Goal: Find specific page/section: Find specific page/section

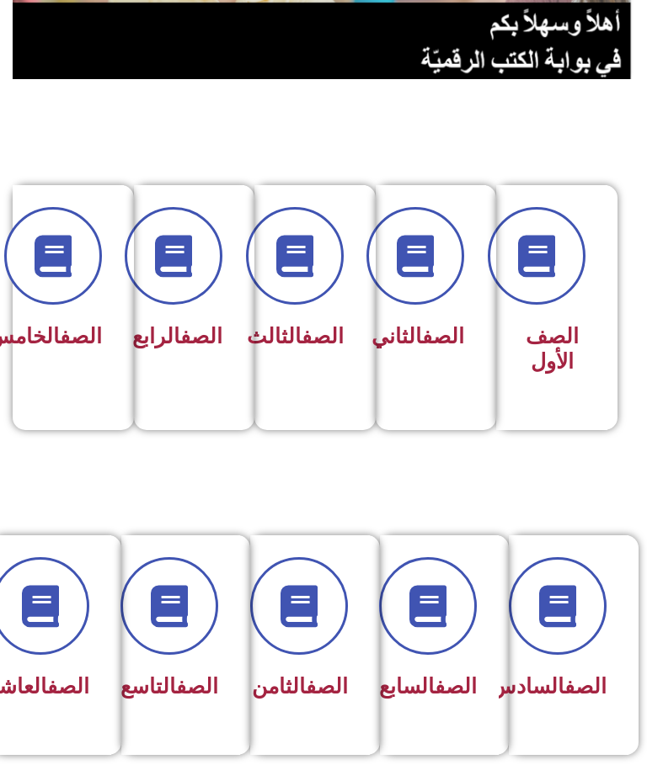
scroll to position [256, 0]
click at [434, 696] on link "الصف" at bounding box center [455, 686] width 42 height 24
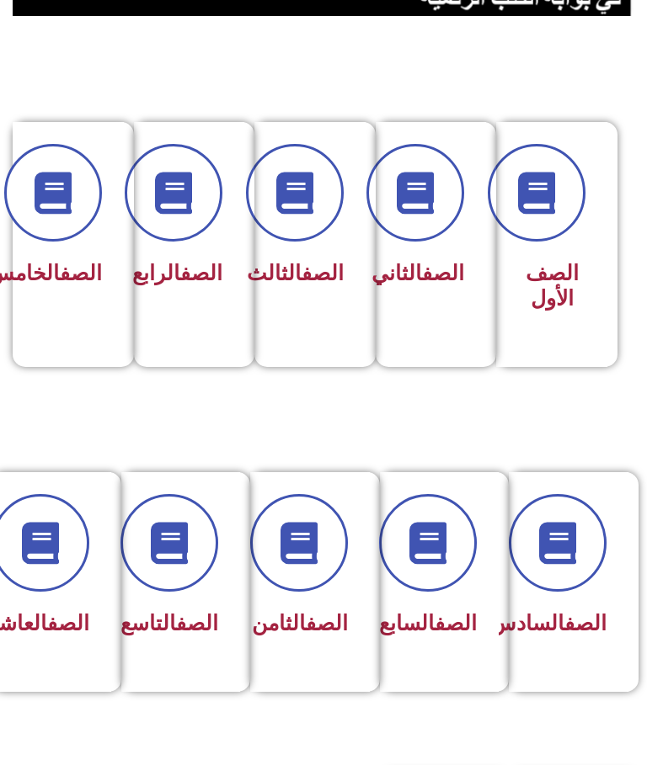
click at [442, 592] on div at bounding box center [440, 543] width 76 height 98
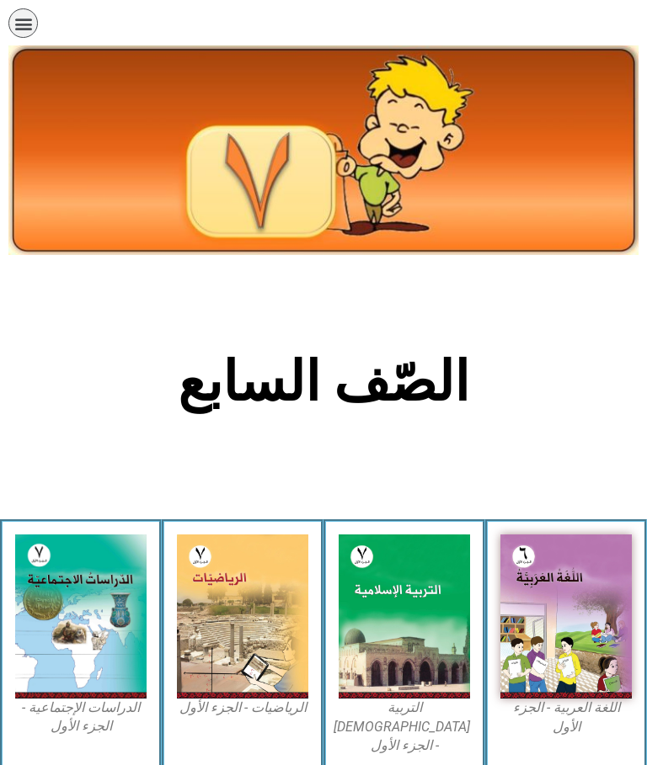
click at [99, 632] on img at bounding box center [80, 616] width 131 height 163
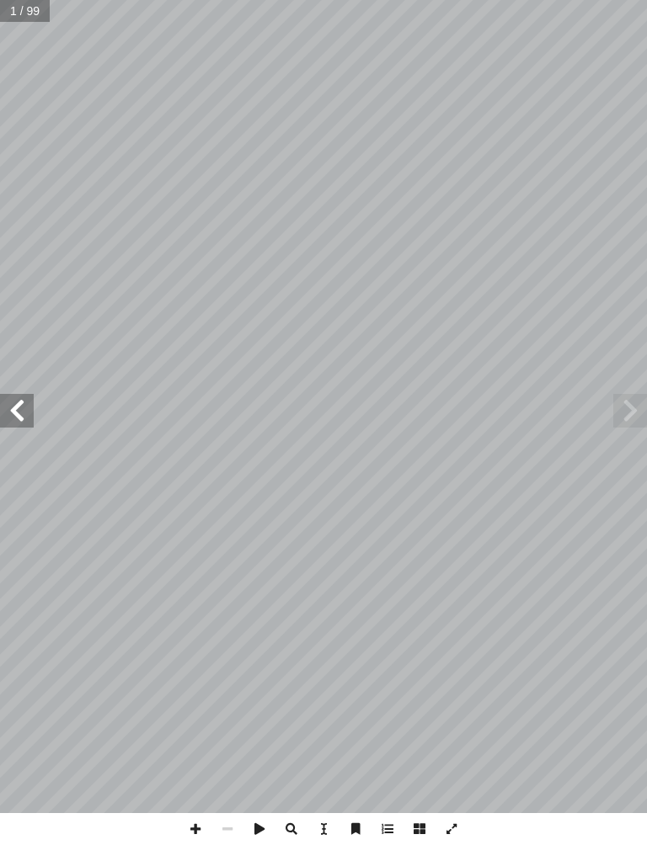
click at [18, 410] on span at bounding box center [17, 411] width 34 height 34
click at [18, 419] on span at bounding box center [17, 411] width 34 height 34
click at [19, 410] on span at bounding box center [17, 411] width 34 height 34
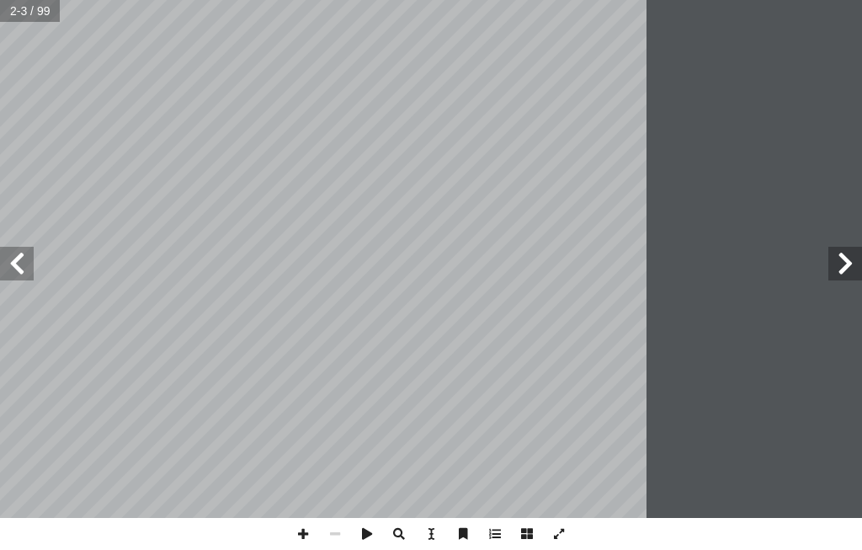
click at [16, 260] on span at bounding box center [17, 264] width 34 height 34
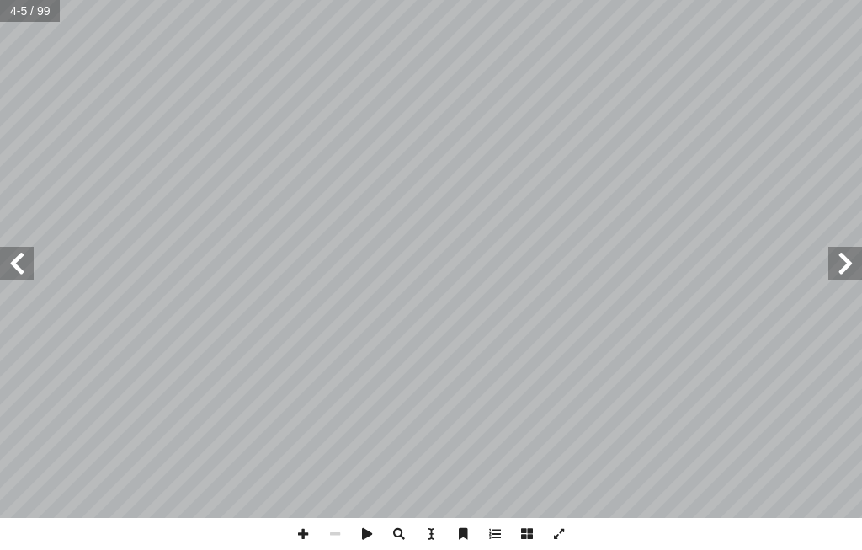
click at [24, 258] on span at bounding box center [17, 264] width 34 height 34
click at [12, 271] on span at bounding box center [17, 264] width 34 height 34
click at [20, 260] on span at bounding box center [17, 264] width 34 height 34
click at [646, 267] on span at bounding box center [845, 264] width 34 height 34
click at [30, 263] on span at bounding box center [17, 264] width 34 height 34
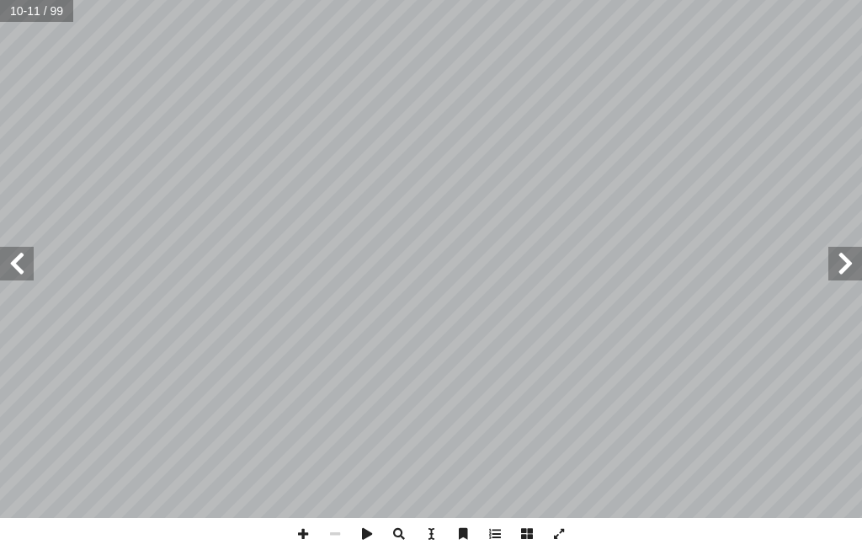
click at [646, 264] on span at bounding box center [845, 264] width 34 height 34
click at [13, 262] on span at bounding box center [17, 264] width 34 height 34
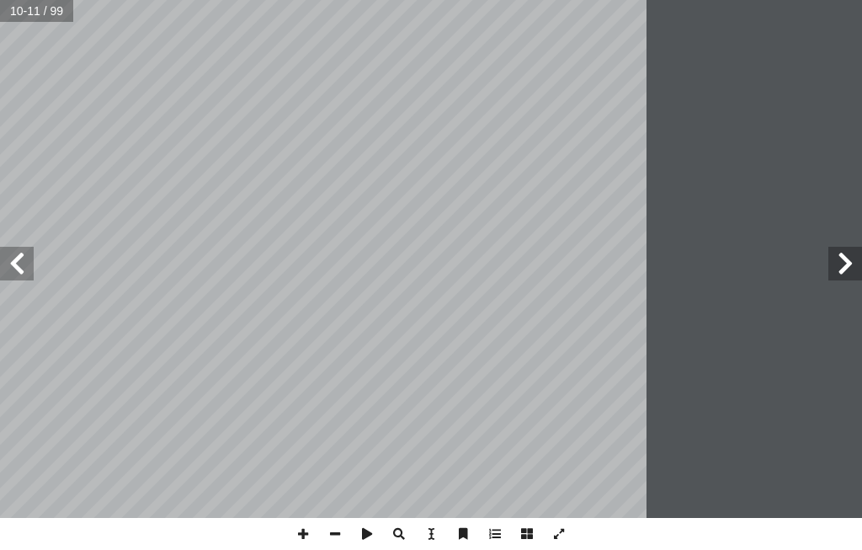
click at [20, 264] on span at bounding box center [17, 264] width 34 height 34
